Goal: Task Accomplishment & Management: Use online tool/utility

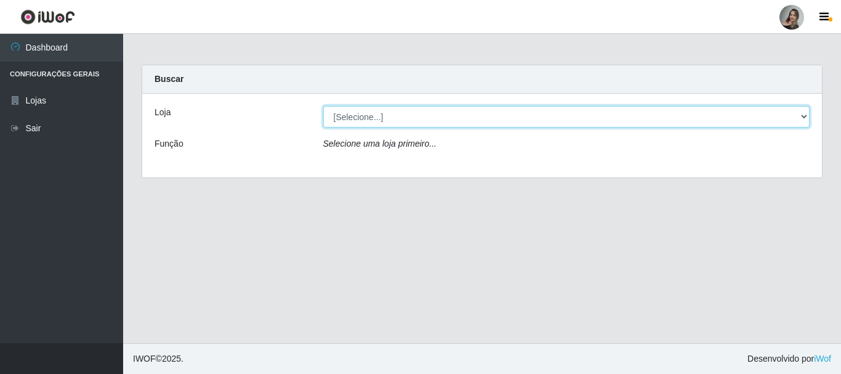
click at [806, 118] on select "[Selecione...] Supermercado Sao Francisco - Amarante" at bounding box center [566, 117] width 487 height 22
select select "383"
click at [323, 106] on select "[Selecione...] Supermercado Sao Francisco - Amarante" at bounding box center [566, 117] width 487 height 22
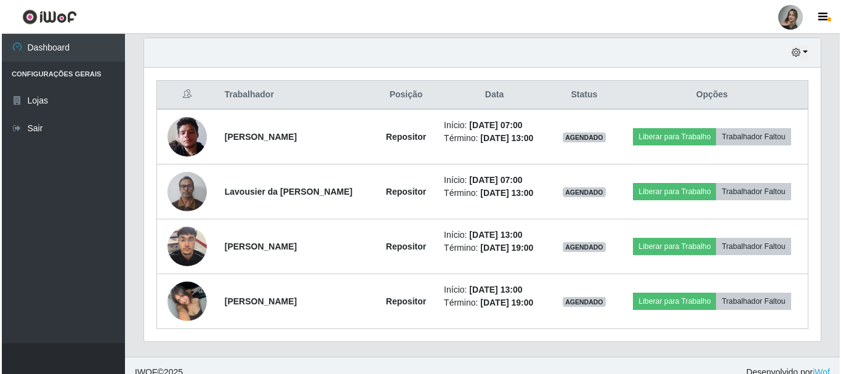
scroll to position [444, 0]
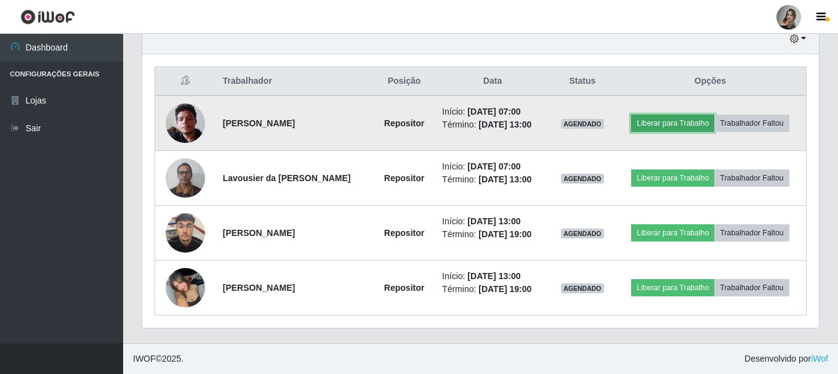
click at [656, 128] on button "Liberar para Trabalho" at bounding box center [672, 122] width 83 height 17
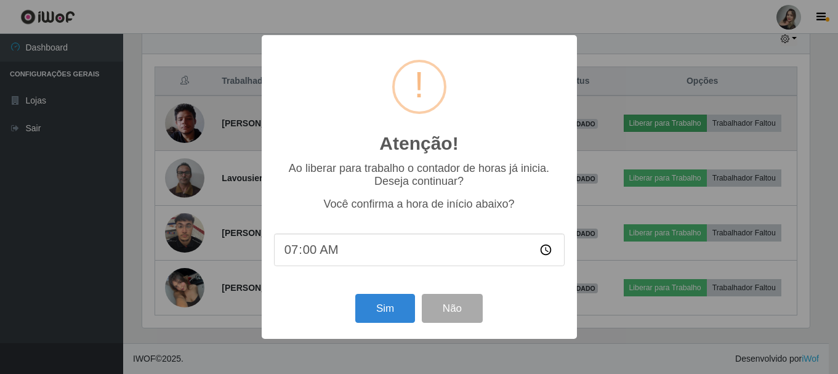
scroll to position [255, 670]
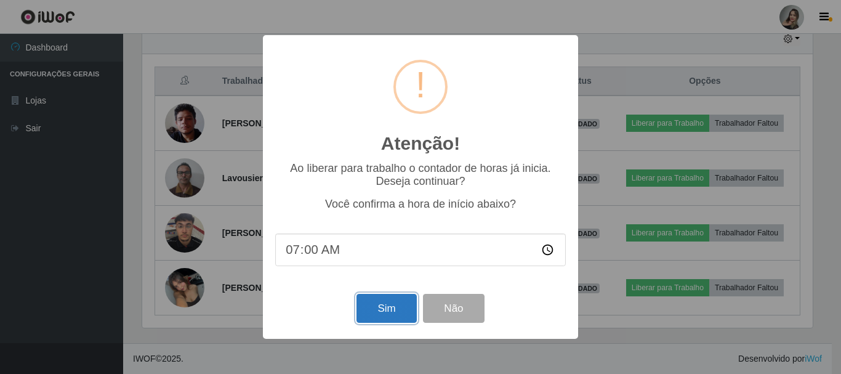
click at [386, 318] on button "Sim" at bounding box center [386, 308] width 60 height 29
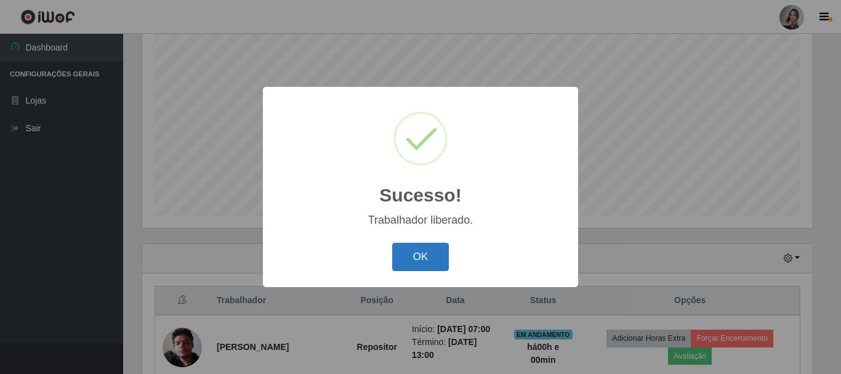
click at [409, 257] on button "OK" at bounding box center [420, 257] width 57 height 29
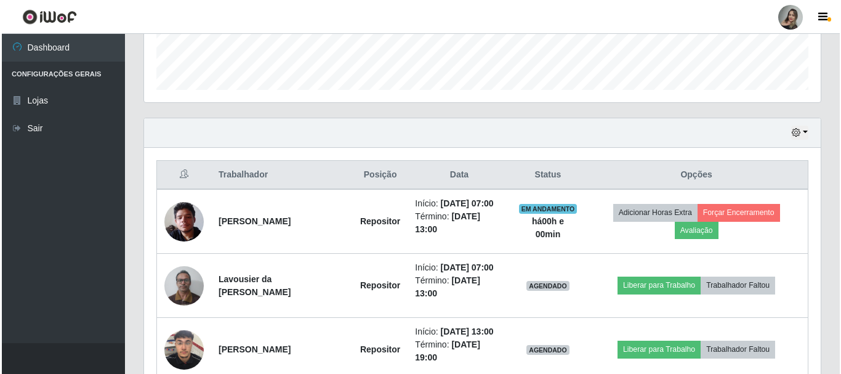
scroll to position [481, 0]
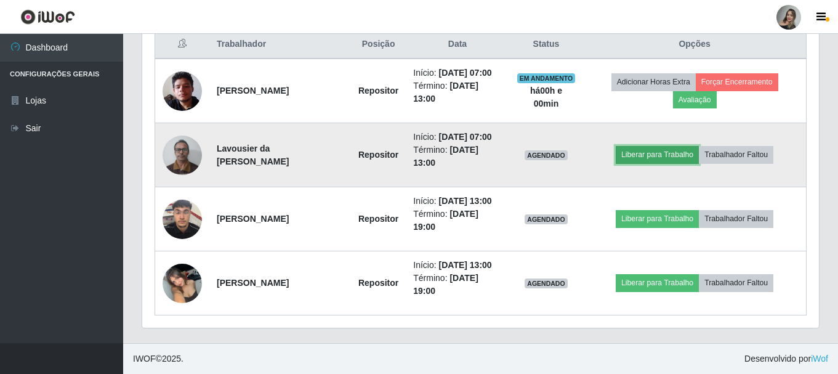
click at [652, 162] on button "Liberar para Trabalho" at bounding box center [657, 154] width 83 height 17
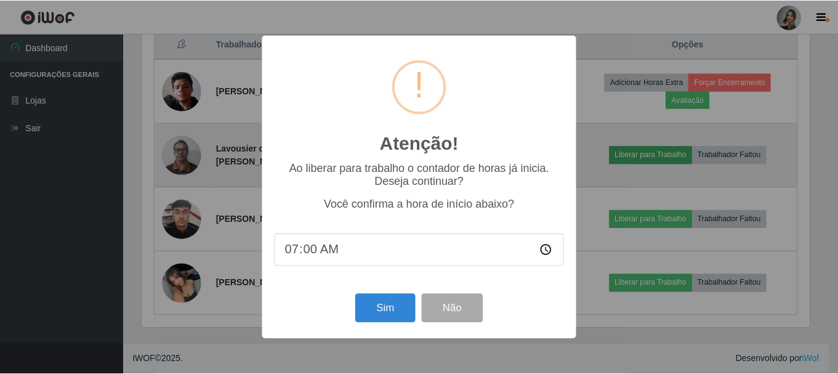
scroll to position [255, 670]
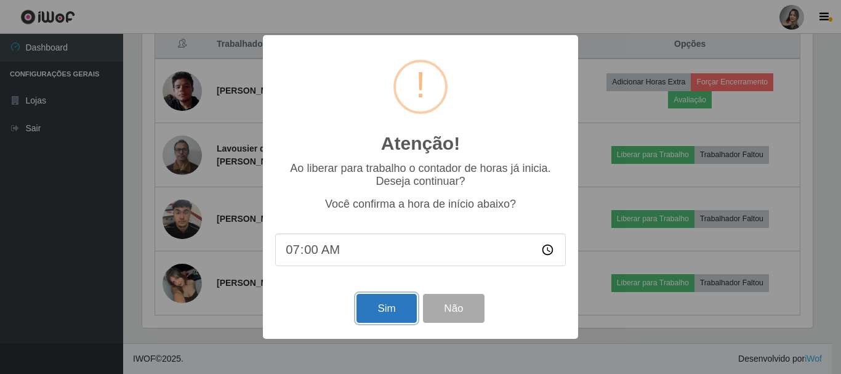
click at [369, 308] on button "Sim" at bounding box center [386, 308] width 60 height 29
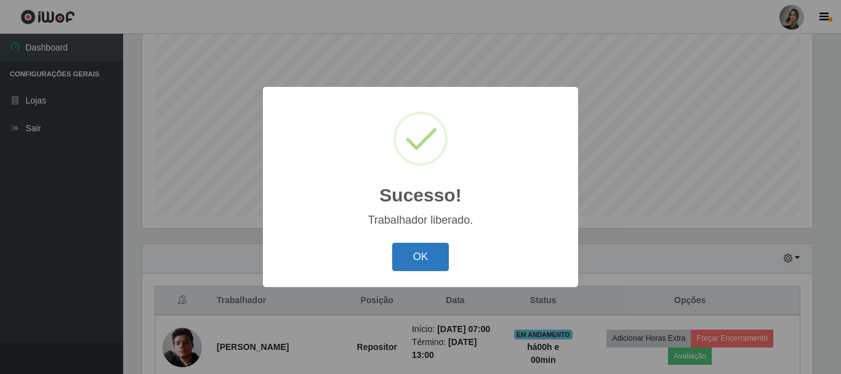
click at [417, 250] on button "OK" at bounding box center [420, 257] width 57 height 29
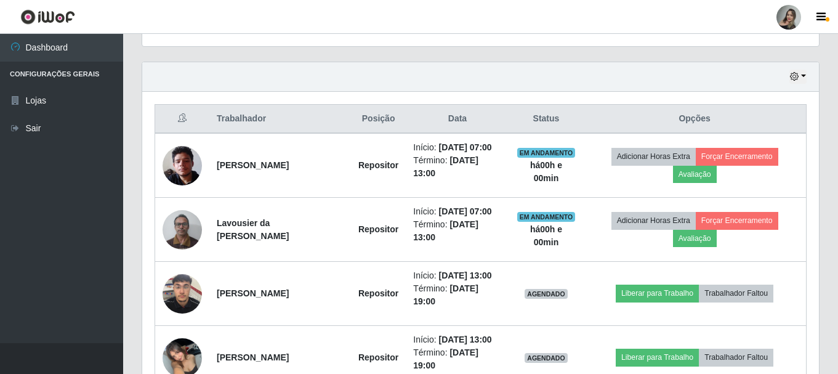
scroll to position [481, 0]
